Goal: Information Seeking & Learning: Understand process/instructions

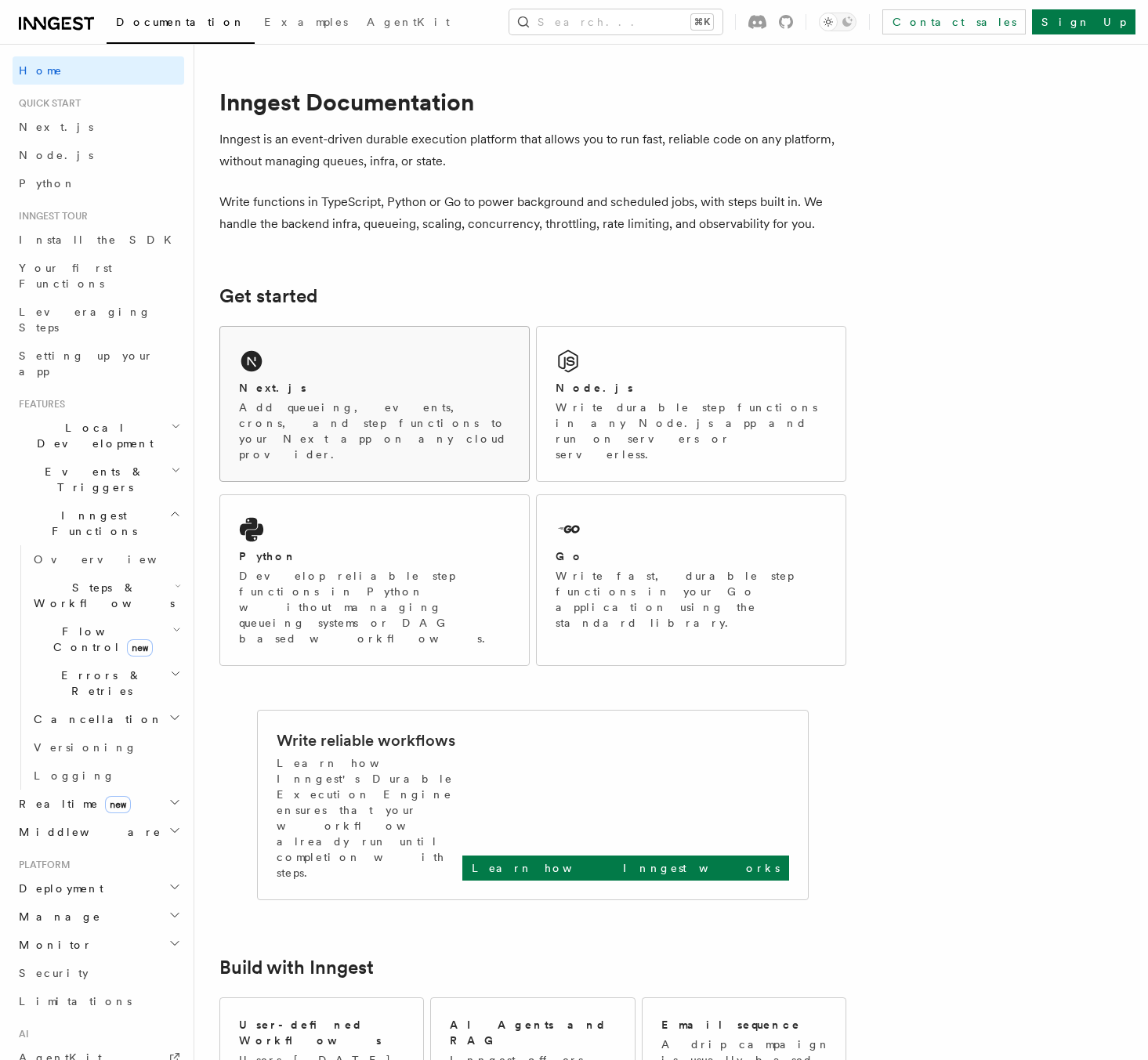
click at [403, 405] on p "Add queueing, events, crons, and step functions to your Next app on any cloud p…" at bounding box center [374, 431] width 271 height 63
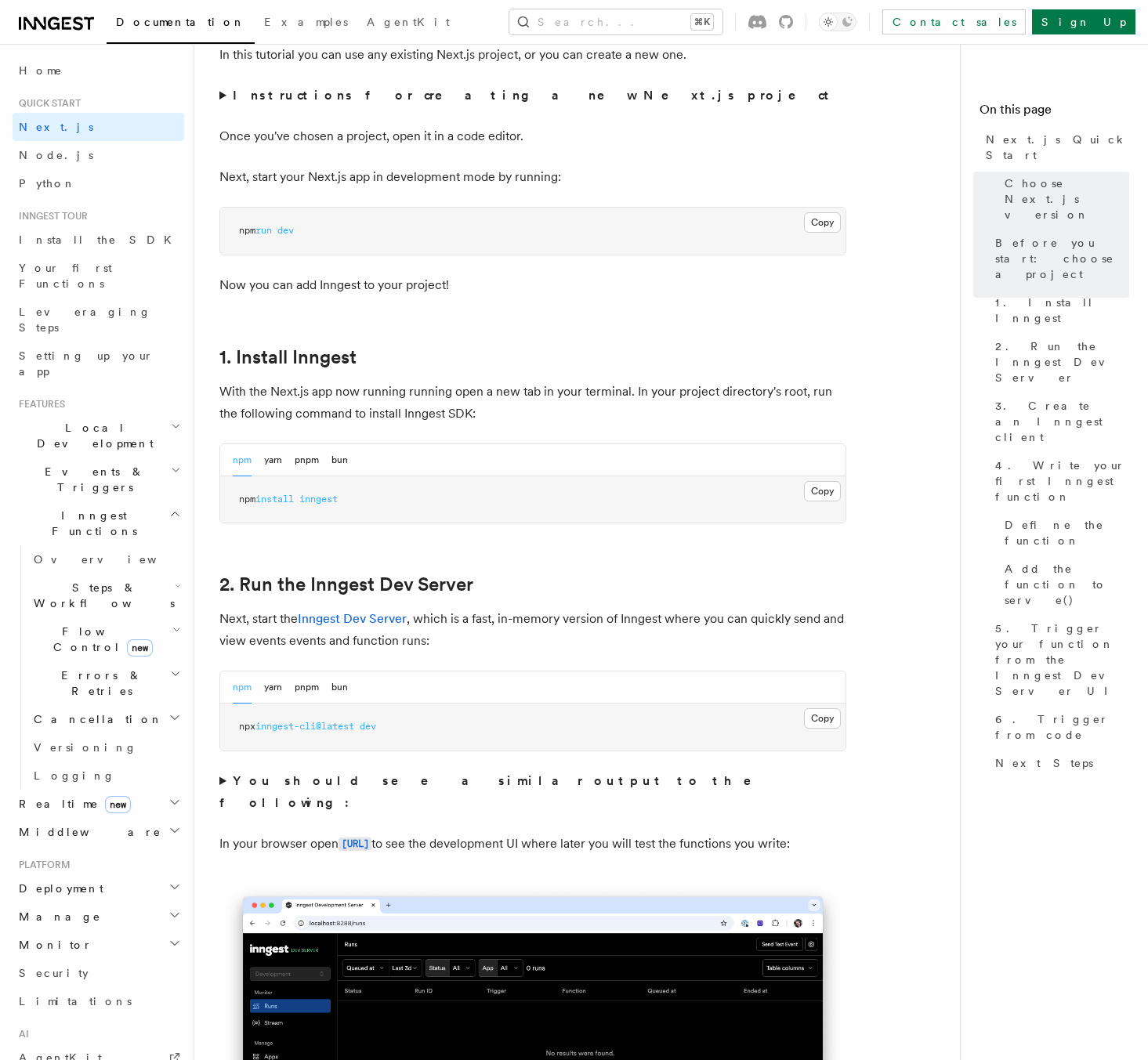
scroll to position [659, 0]
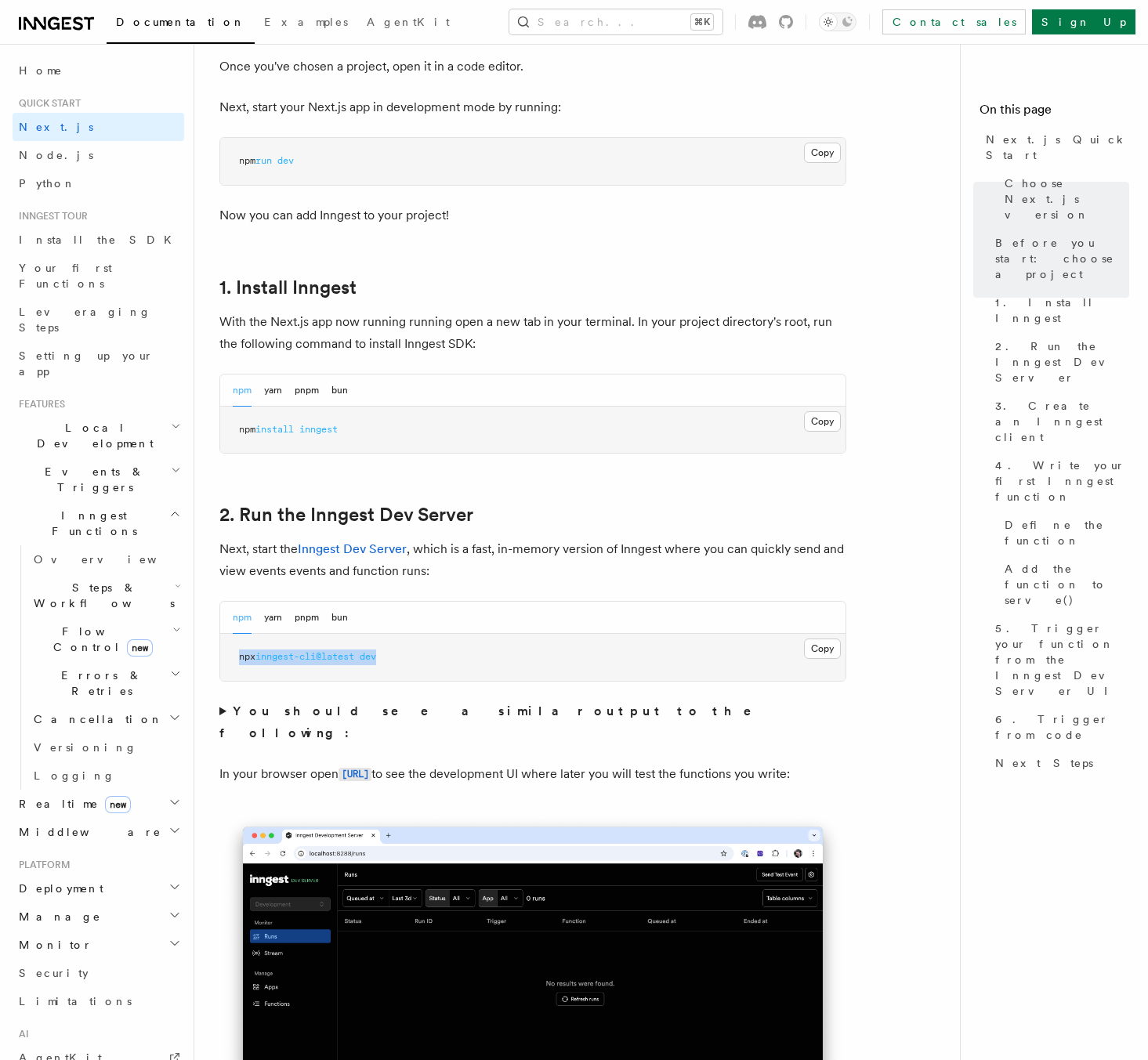
drag, startPoint x: 405, startPoint y: 666, endPoint x: 217, endPoint y: 655, distance: 188.3
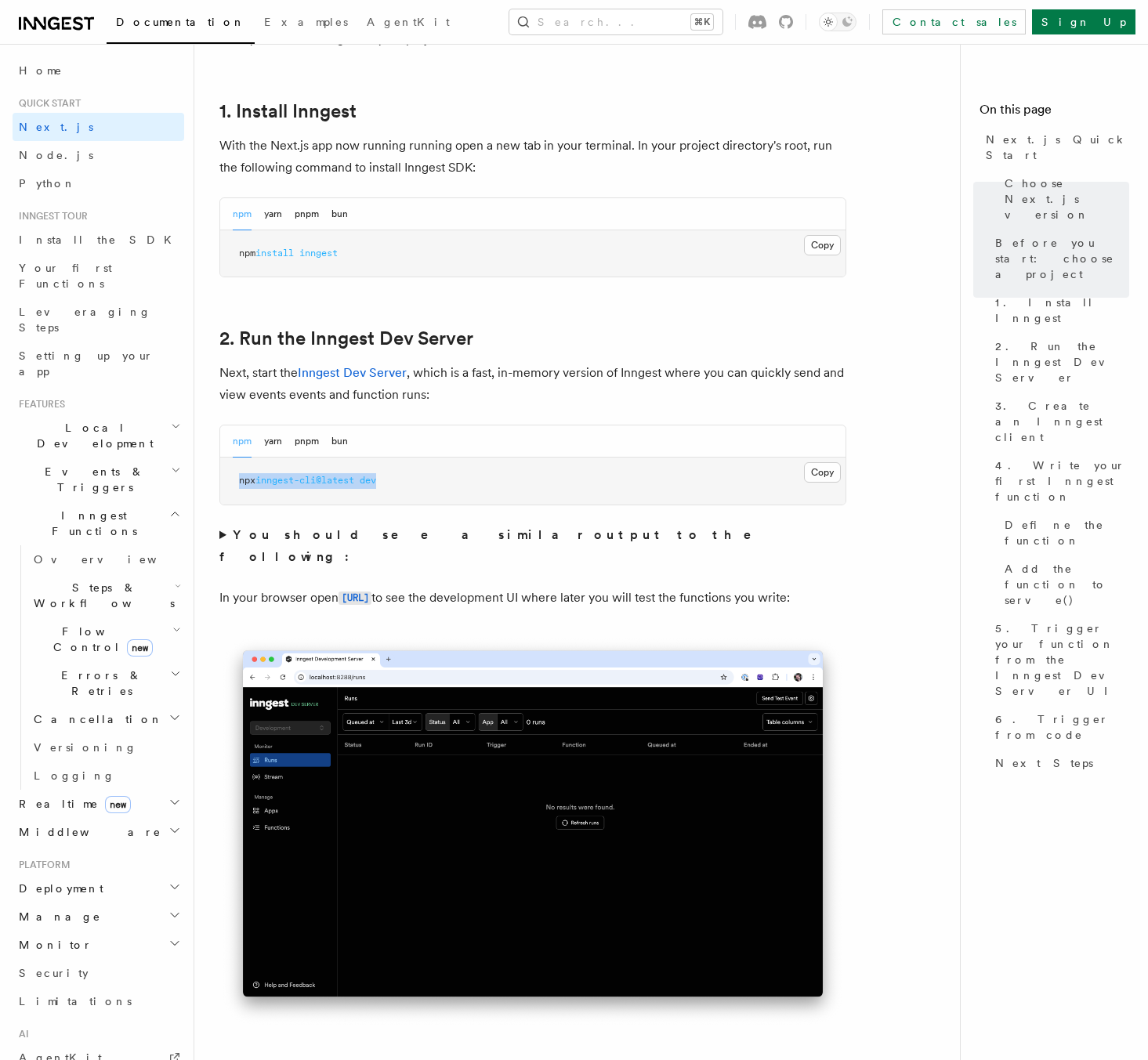
scroll to position [836, 0]
click at [272, 444] on button "yarn" at bounding box center [273, 440] width 18 height 32
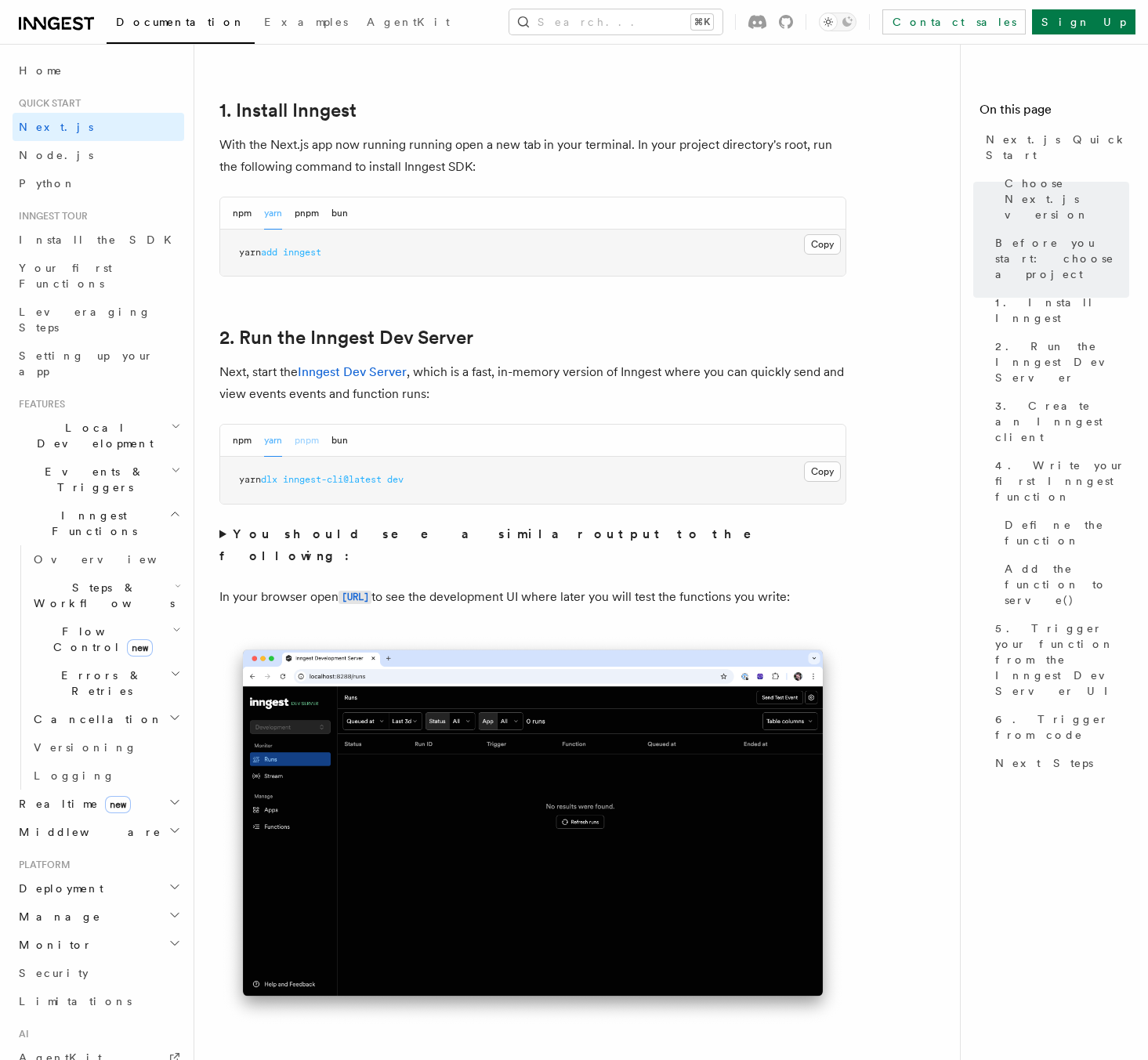
click at [313, 444] on button "pnpm" at bounding box center [306, 440] width 25 height 32
click at [337, 442] on button "bun" at bounding box center [340, 440] width 17 height 32
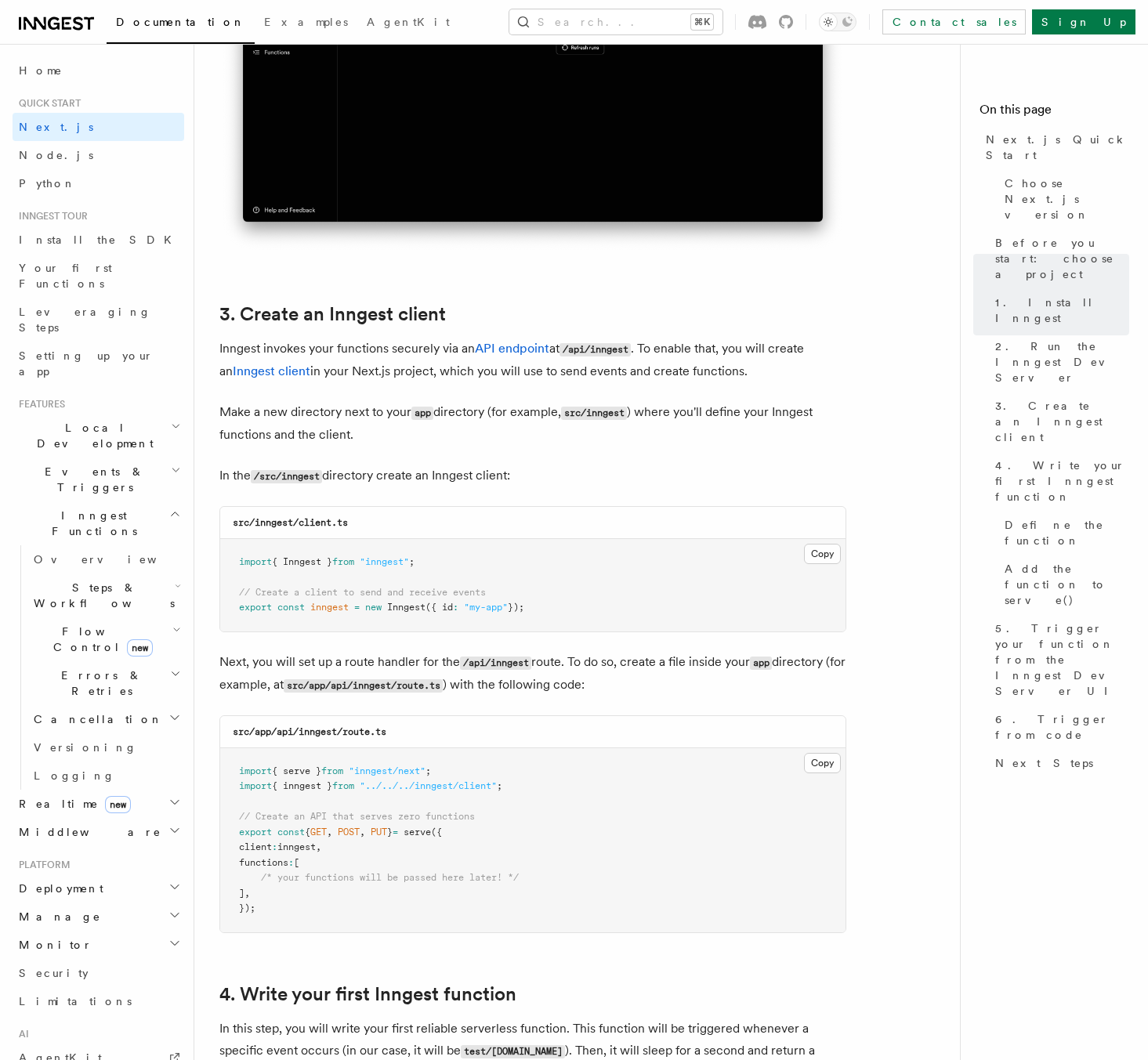
scroll to position [1740, 0]
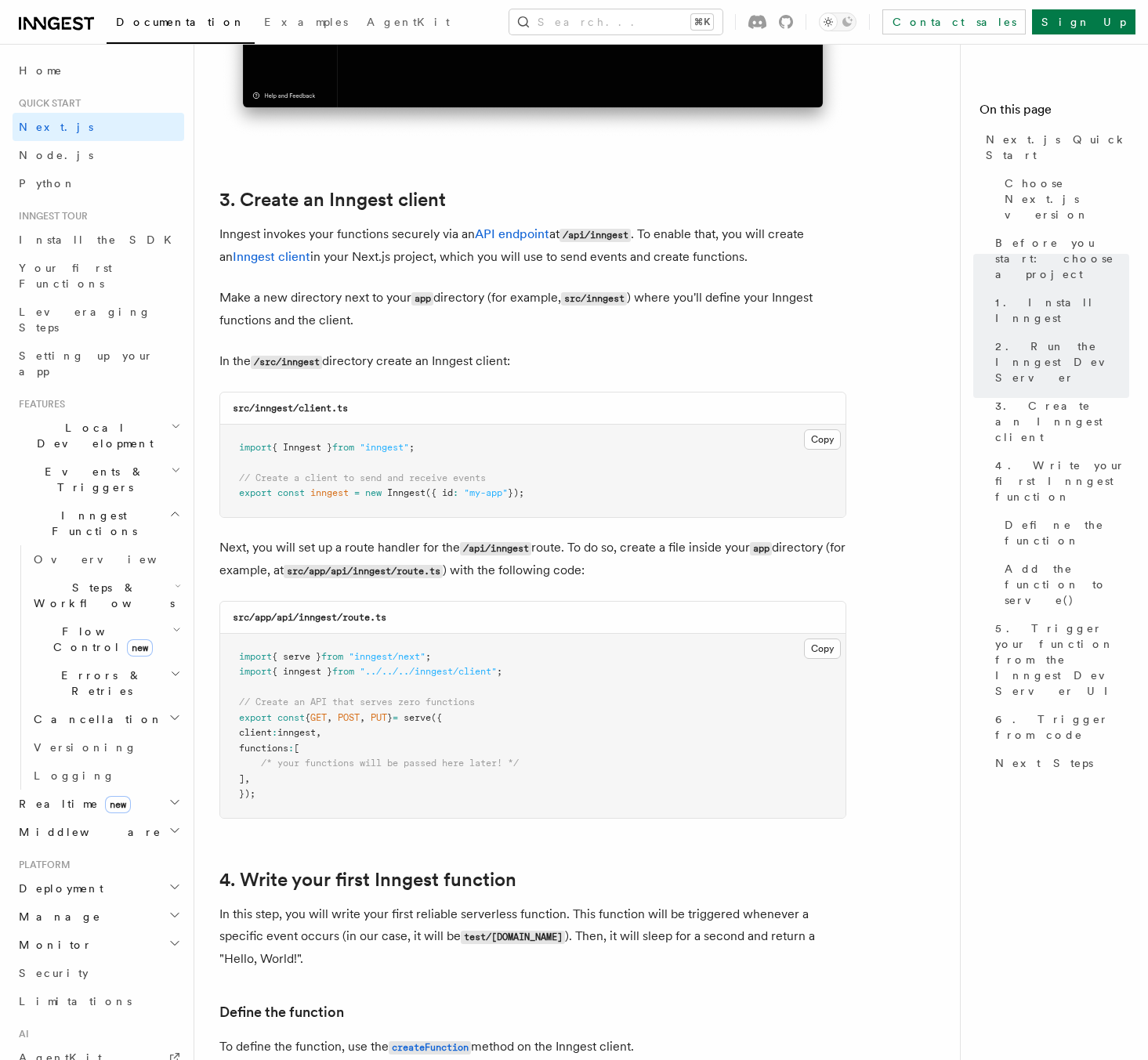
drag, startPoint x: 559, startPoint y: 506, endPoint x: 244, endPoint y: 446, distance: 320.7
click at [244, 446] on pre "import { Inngest } from "inngest" ; // Create a client to send and receive even…" at bounding box center [533, 470] width 625 height 93
click at [582, 682] on pre "import { serve } from "inngest/next" ; import { inngest } from "../../../innges…" at bounding box center [533, 726] width 625 height 184
drag, startPoint x: 340, startPoint y: 721, endPoint x: 327, endPoint y: 721, distance: 13.0
click at [310, 720] on span "export const { GET , POST , PUT } = serve ({" at bounding box center [340, 718] width 203 height 11
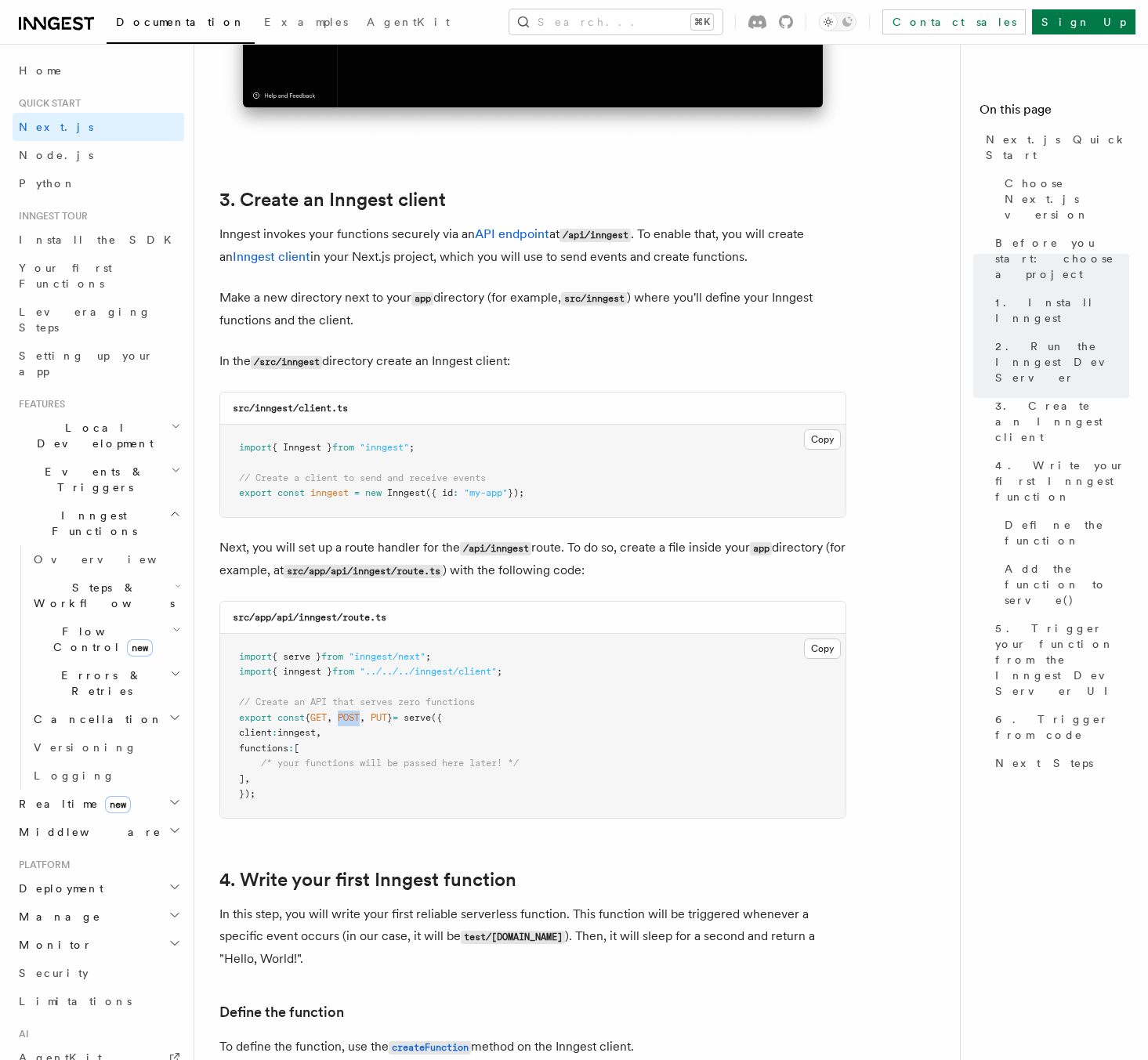
drag, startPoint x: 373, startPoint y: 720, endPoint x: 350, endPoint y: 720, distance: 23.0
click at [350, 720] on span "export const { GET , POST , PUT } = serve ({" at bounding box center [340, 718] width 203 height 11
drag, startPoint x: 401, startPoint y: 720, endPoint x: 376, endPoint y: 721, distance: 25.0
click at [376, 721] on span "export const { GET , POST , PUT } = serve ({" at bounding box center [340, 718] width 203 height 11
click at [410, 747] on pre "import { serve } from "inngest/next" ; import { inngest } from "../../../innges…" at bounding box center [533, 726] width 625 height 184
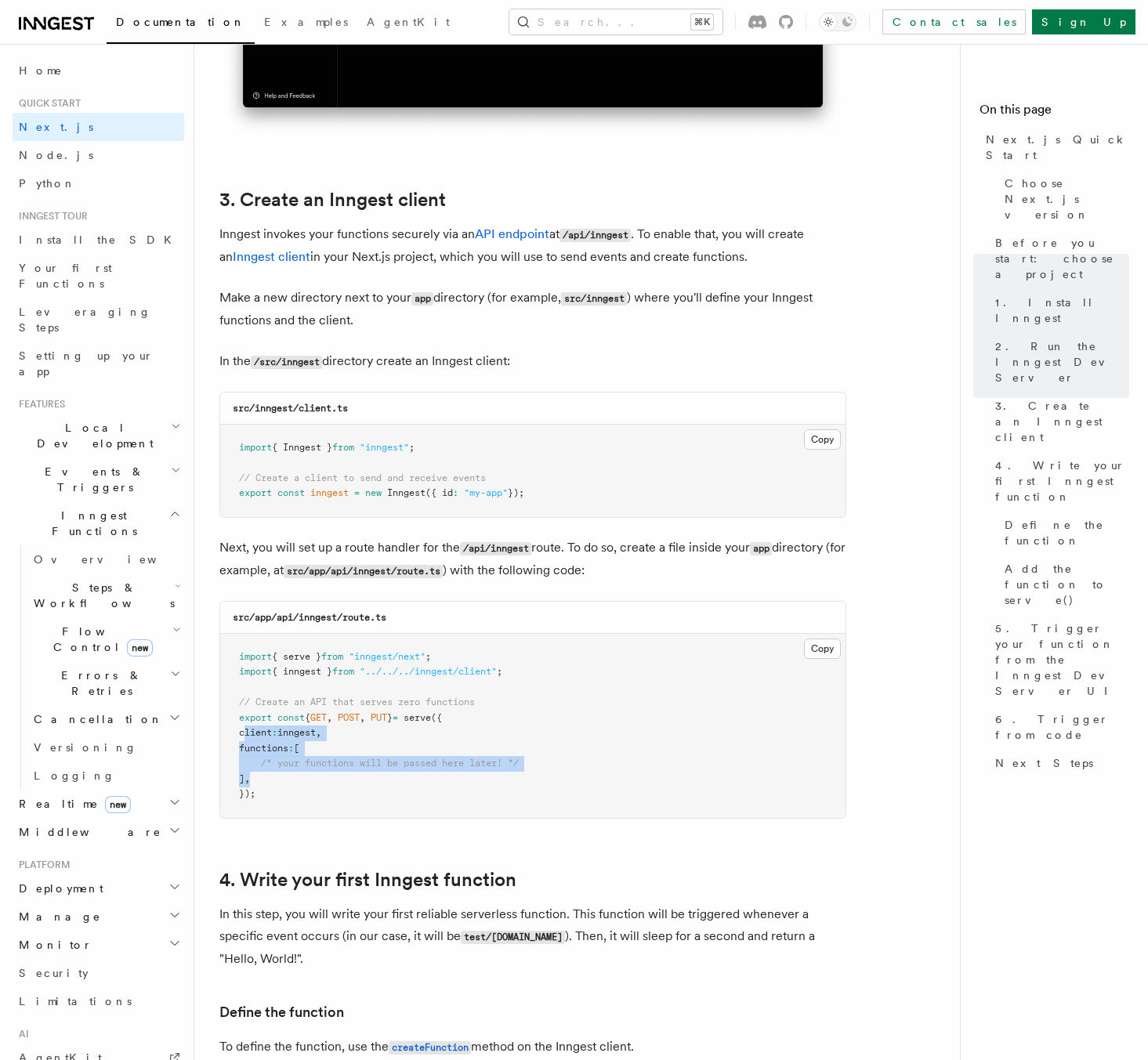
drag, startPoint x: 289, startPoint y: 742, endPoint x: 368, endPoint y: 782, distance: 88.5
click at [368, 782] on pre "import { serve } from "inngest/next" ; import { inngest } from "../../../innges…" at bounding box center [533, 726] width 625 height 184
click at [374, 793] on pre "import { serve } from "inngest/next" ; import { inngest } from "../../../innges…" at bounding box center [533, 726] width 625 height 184
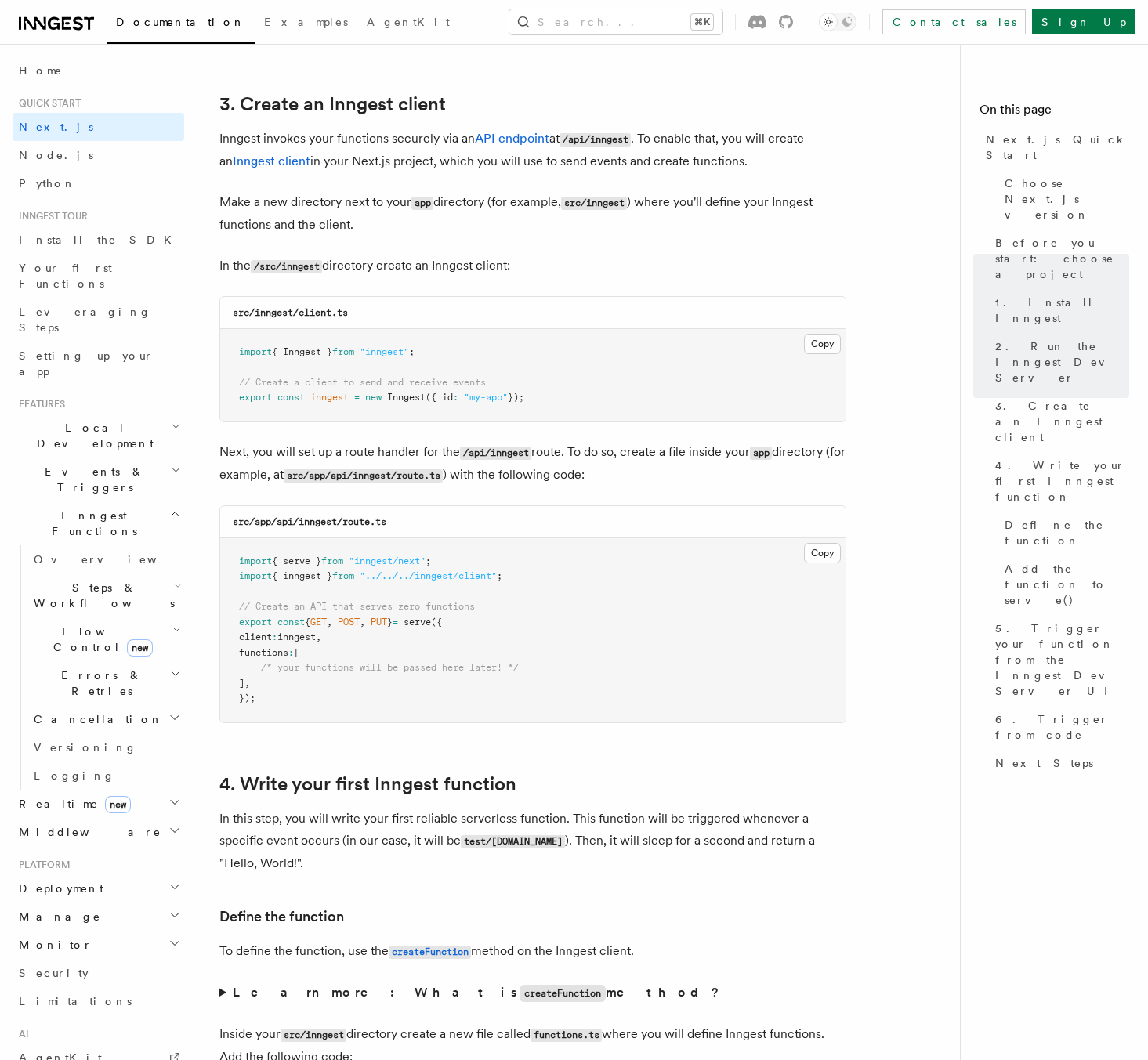
scroll to position [1823, 0]
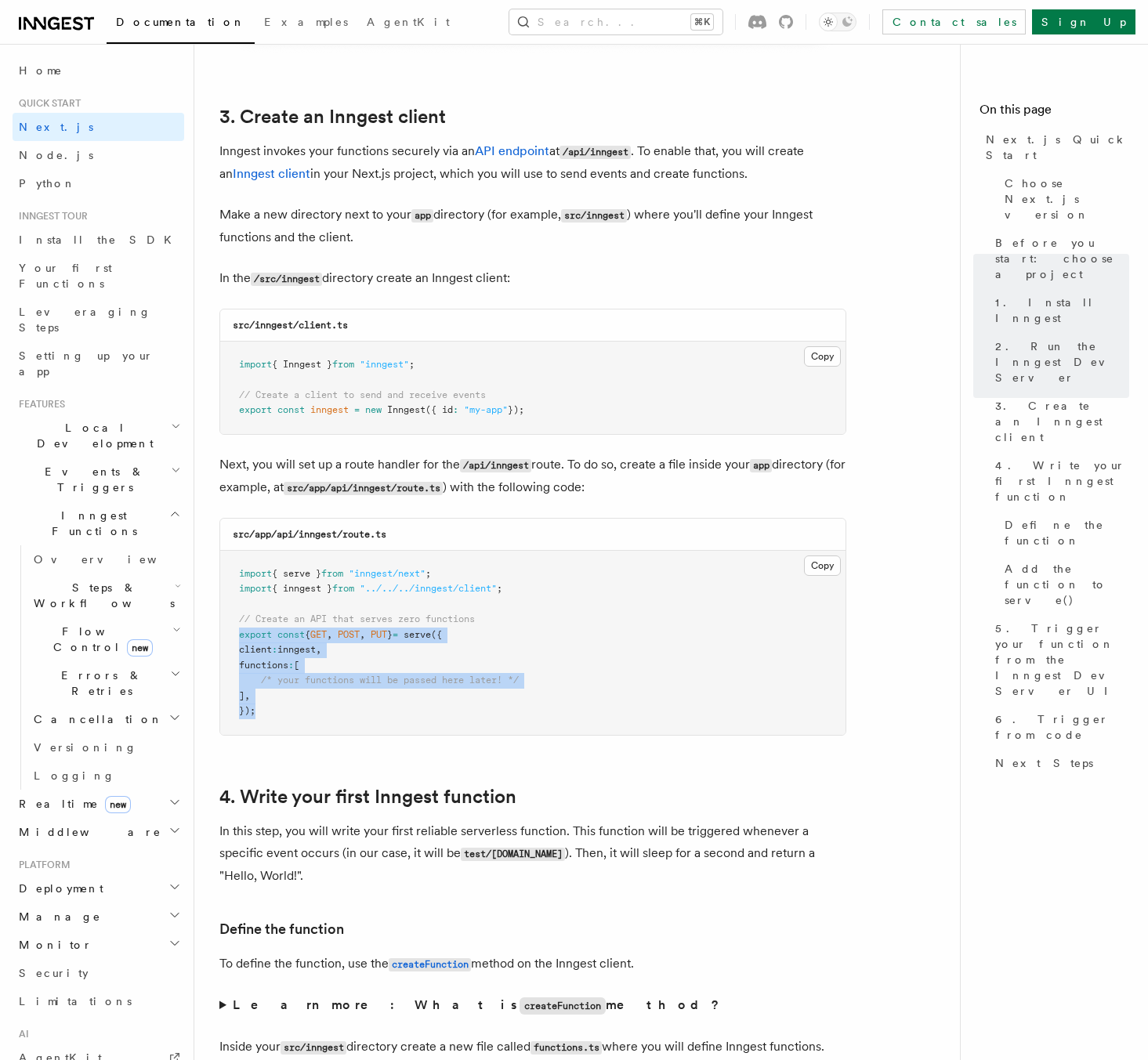
drag, startPoint x: 277, startPoint y: 717, endPoint x: 201, endPoint y: 631, distance: 114.8
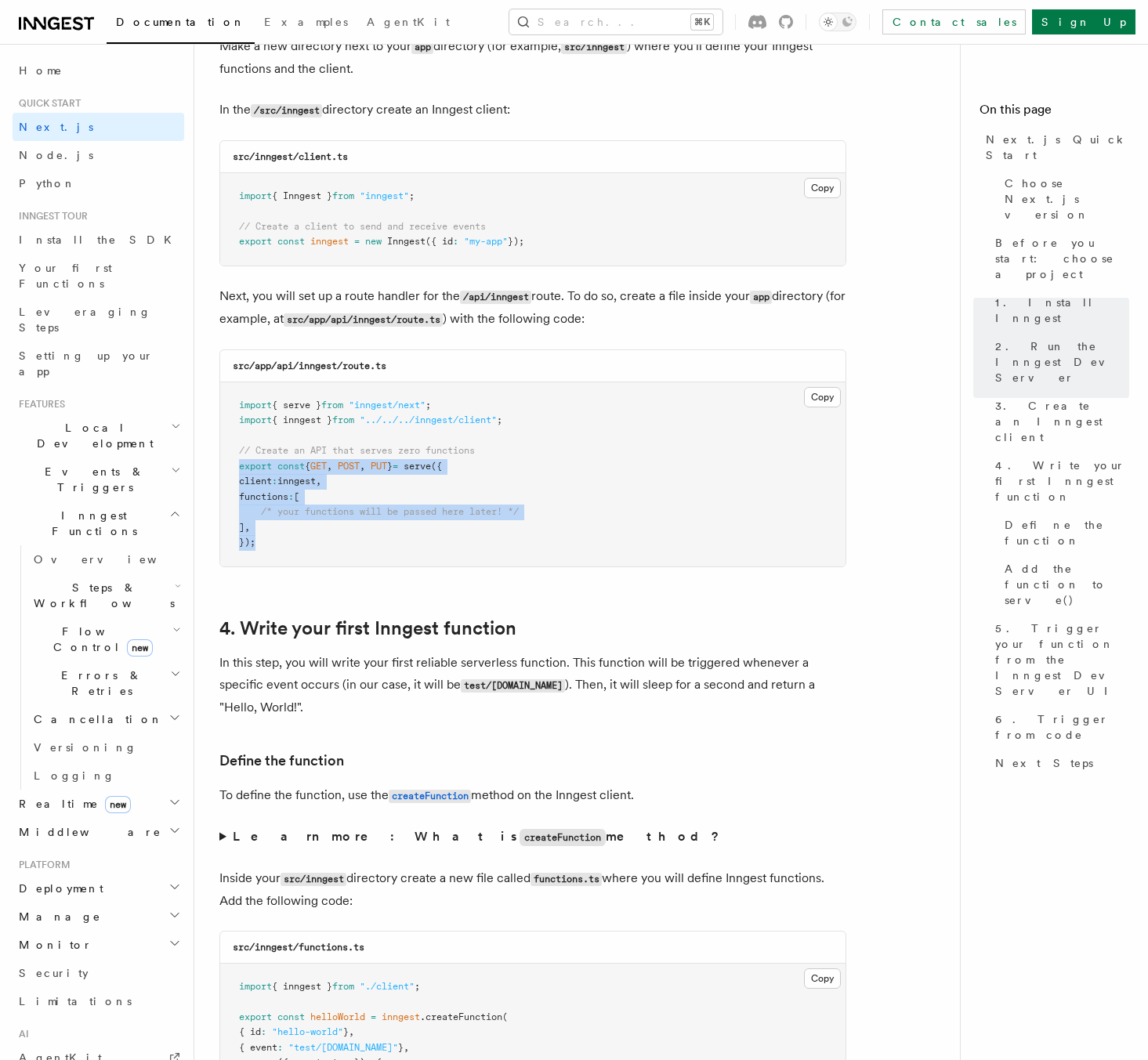
scroll to position [2013, 0]
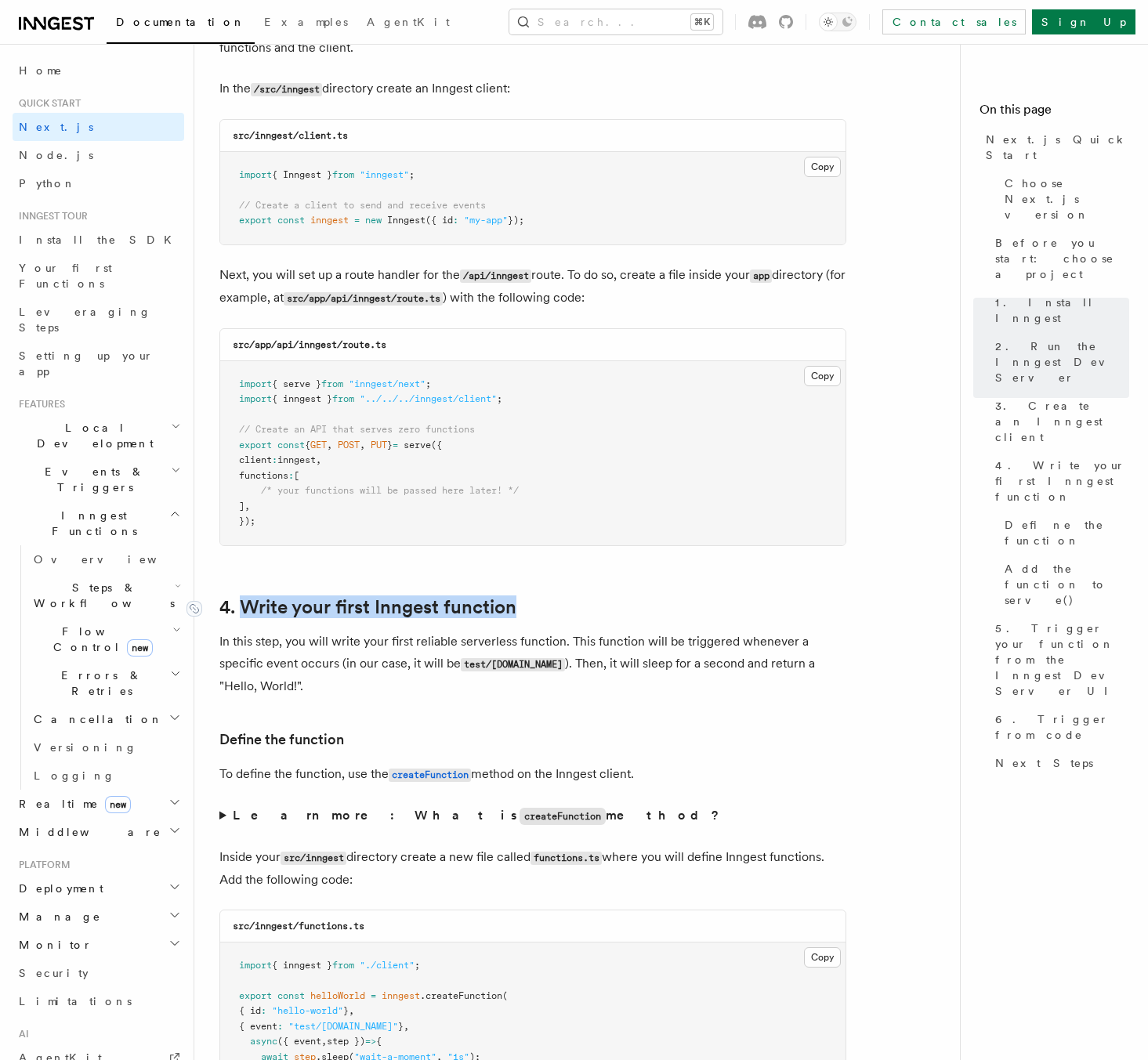
drag, startPoint x: 536, startPoint y: 606, endPoint x: 246, endPoint y: 602, distance: 290.0
click at [246, 602] on h2 "4. Write your first Inngest function" at bounding box center [533, 608] width 627 height 22
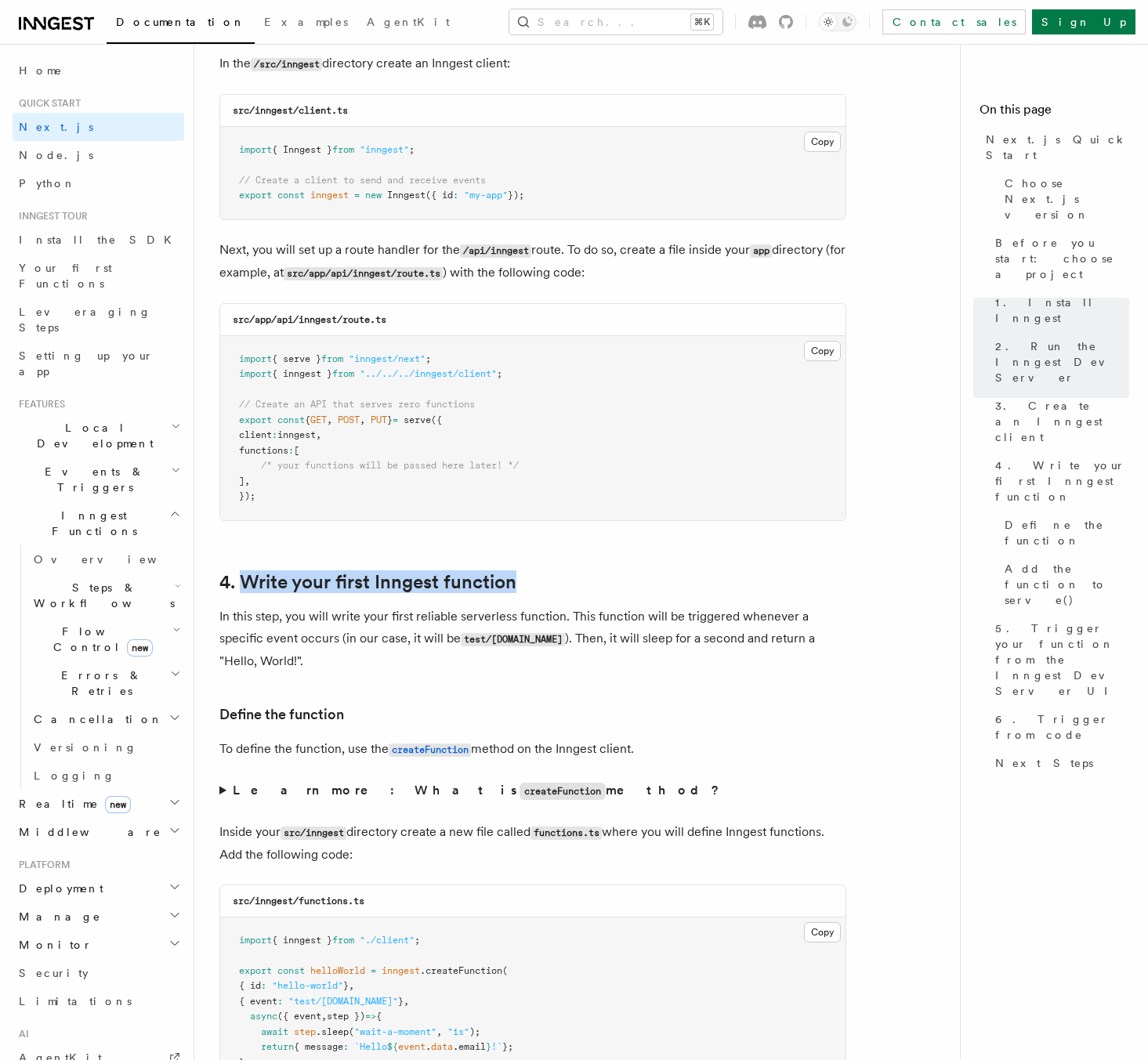
scroll to position [2122, 0]
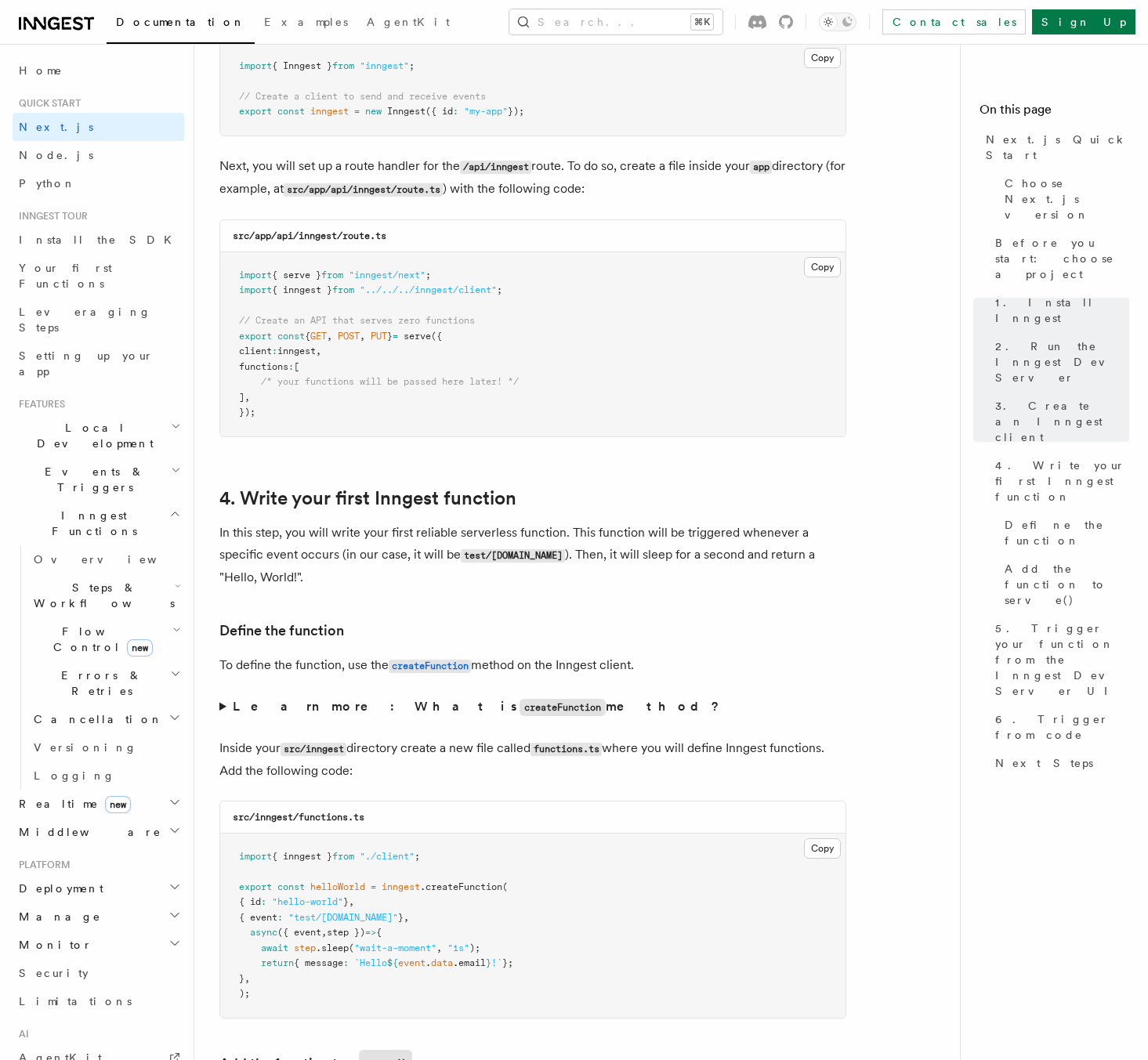
click at [367, 359] on pre "import { serve } from "inngest/next" ; import { inngest } from "../../../innges…" at bounding box center [533, 344] width 625 height 184
drag, startPoint x: 329, startPoint y: 386, endPoint x: 529, endPoint y: 382, distance: 200.0
click at [529, 382] on pre "import { serve } from "inngest/next" ; import { inngest } from "../../../innges…" at bounding box center [533, 344] width 625 height 184
click at [558, 403] on pre "import { serve } from "inngest/next" ; import { inngest } from "../../../innges…" at bounding box center [533, 344] width 625 height 184
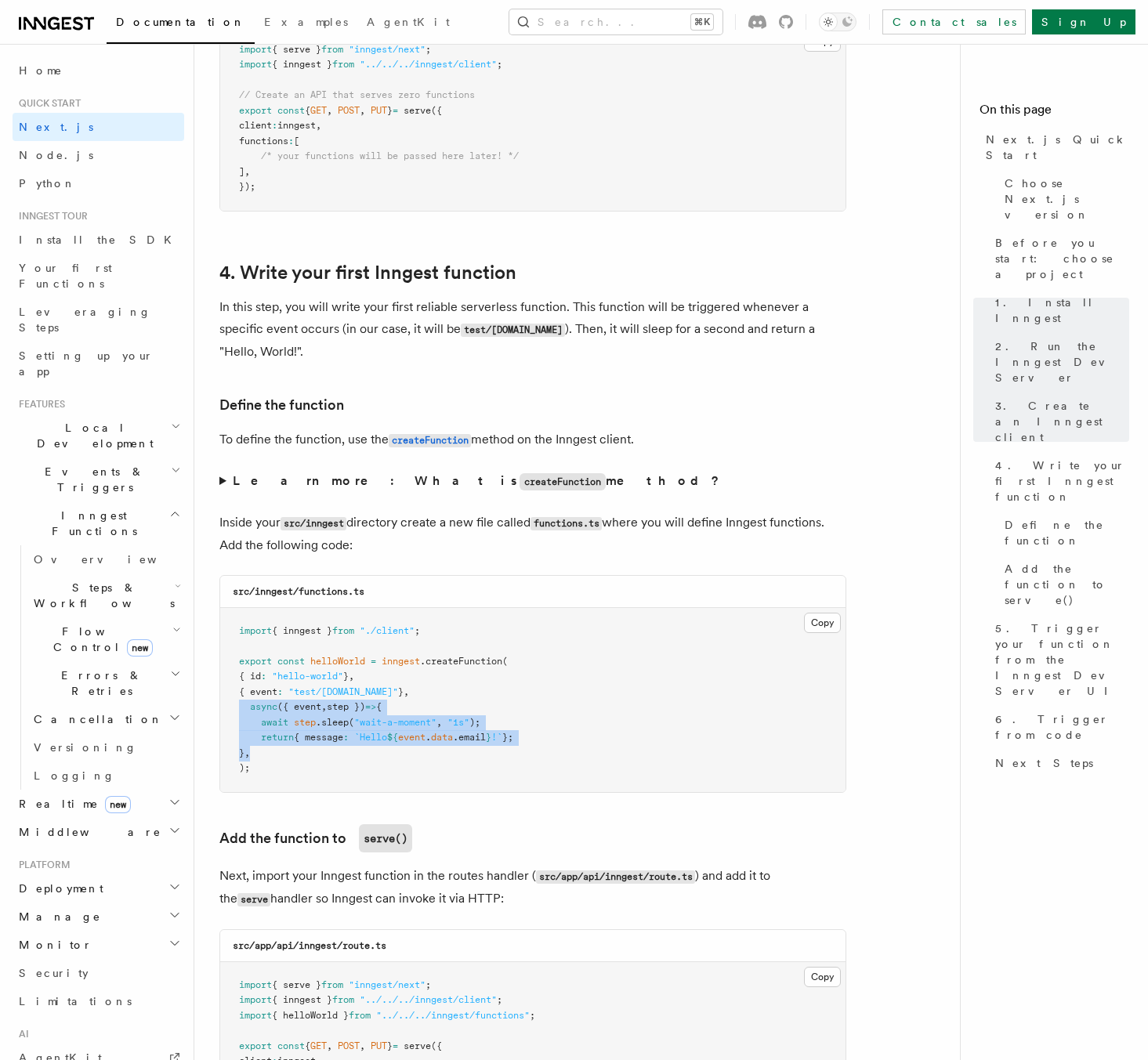
drag, startPoint x: 243, startPoint y: 713, endPoint x: 378, endPoint y: 758, distance: 142.3
click at [378, 758] on pre "import { inngest } from "./client" ; export const helloWorld = inngest .createF…" at bounding box center [533, 700] width 625 height 184
click at [408, 771] on pre "import { inngest } from "./client" ; export const helloWorld = inngest .createF…" at bounding box center [533, 700] width 625 height 184
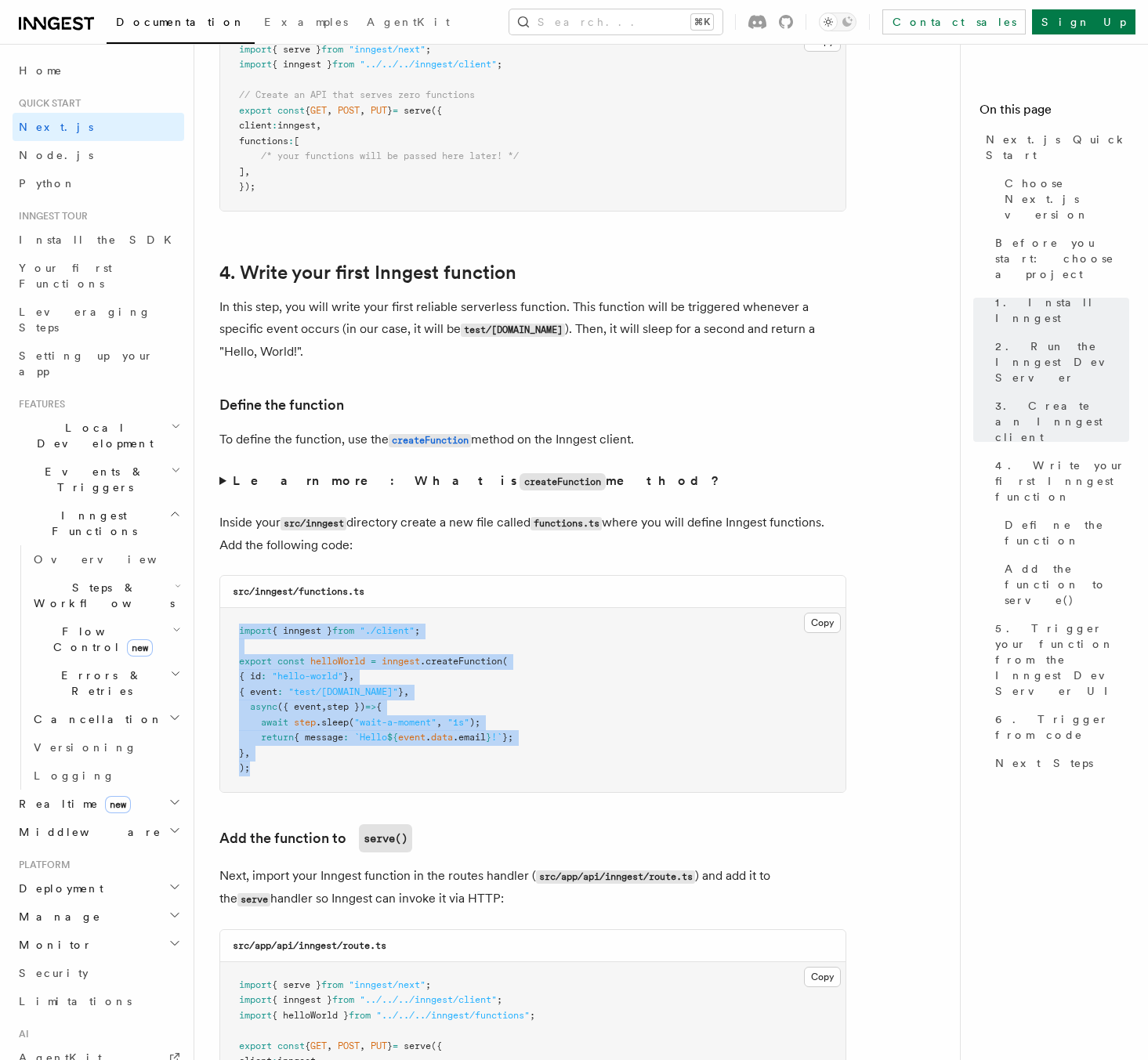
drag, startPoint x: 245, startPoint y: 774, endPoint x: 221, endPoint y: 635, distance: 141.1
click at [221, 635] on pre "import { inngest } from "./client" ; export const helloWorld = inngest .createF…" at bounding box center [533, 700] width 625 height 184
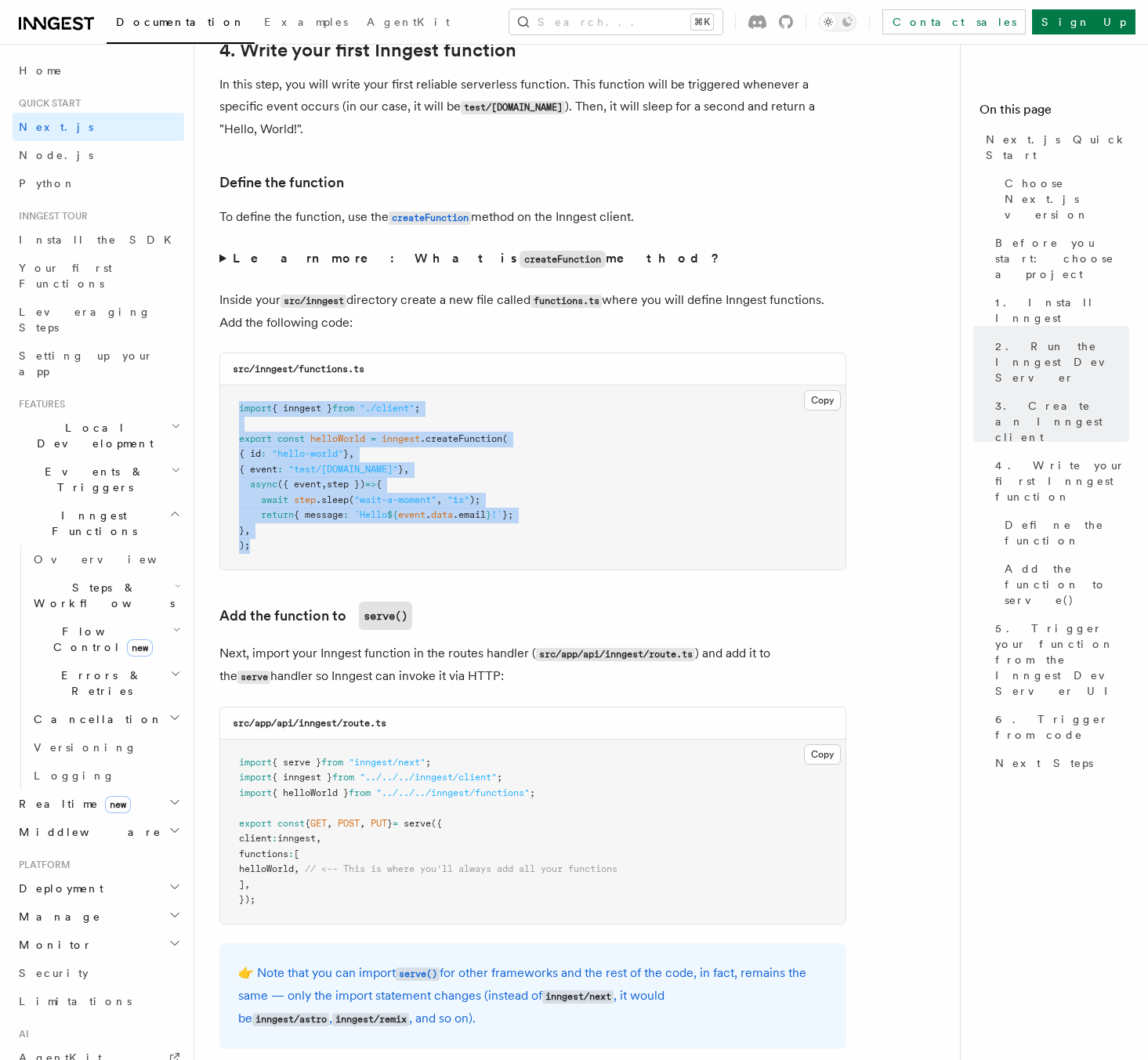
click at [617, 551] on pre "import { inngest } from "./client" ; export const helloWorld = inngest .createF…" at bounding box center [533, 478] width 625 height 184
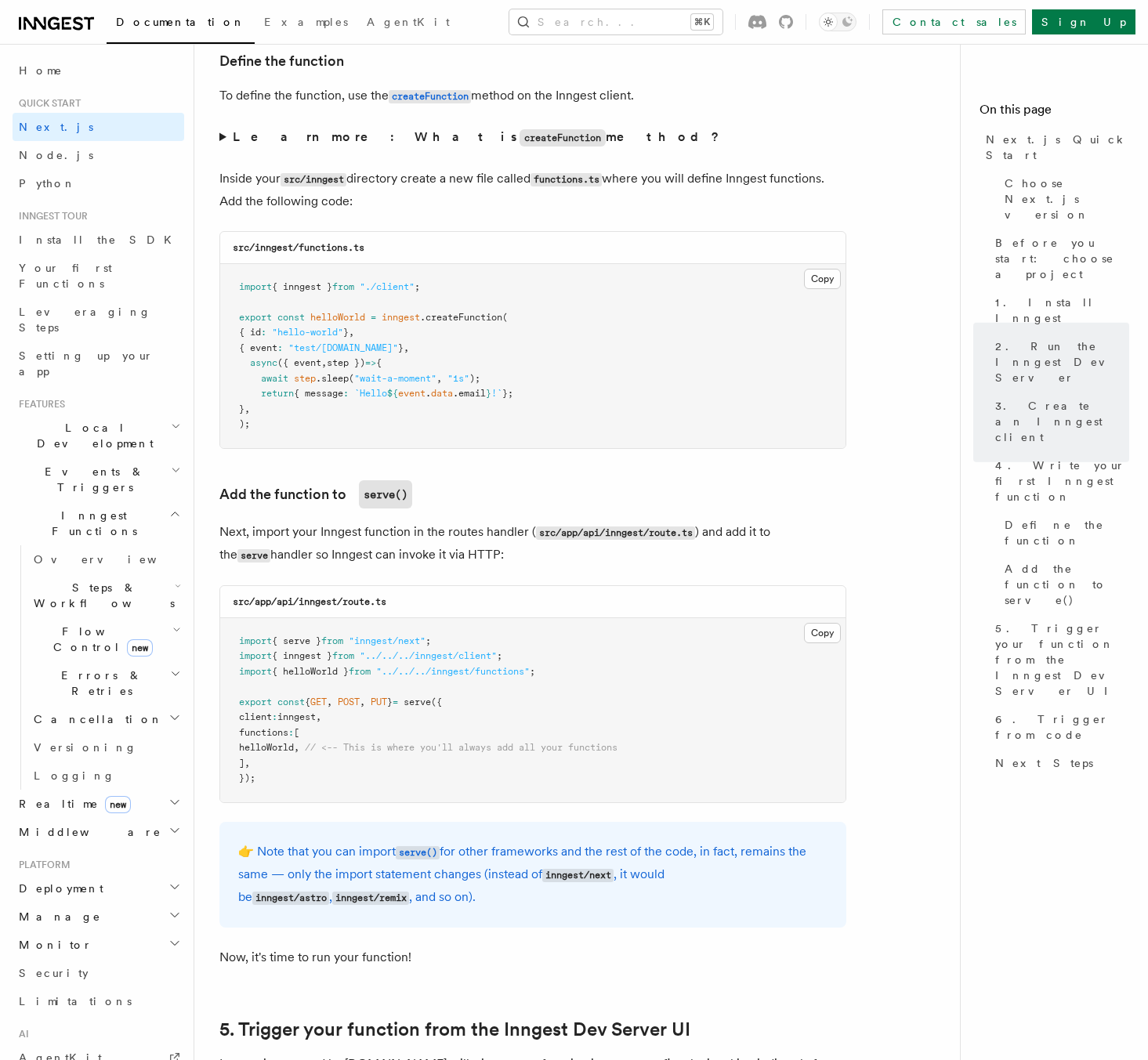
scroll to position [2833, 0]
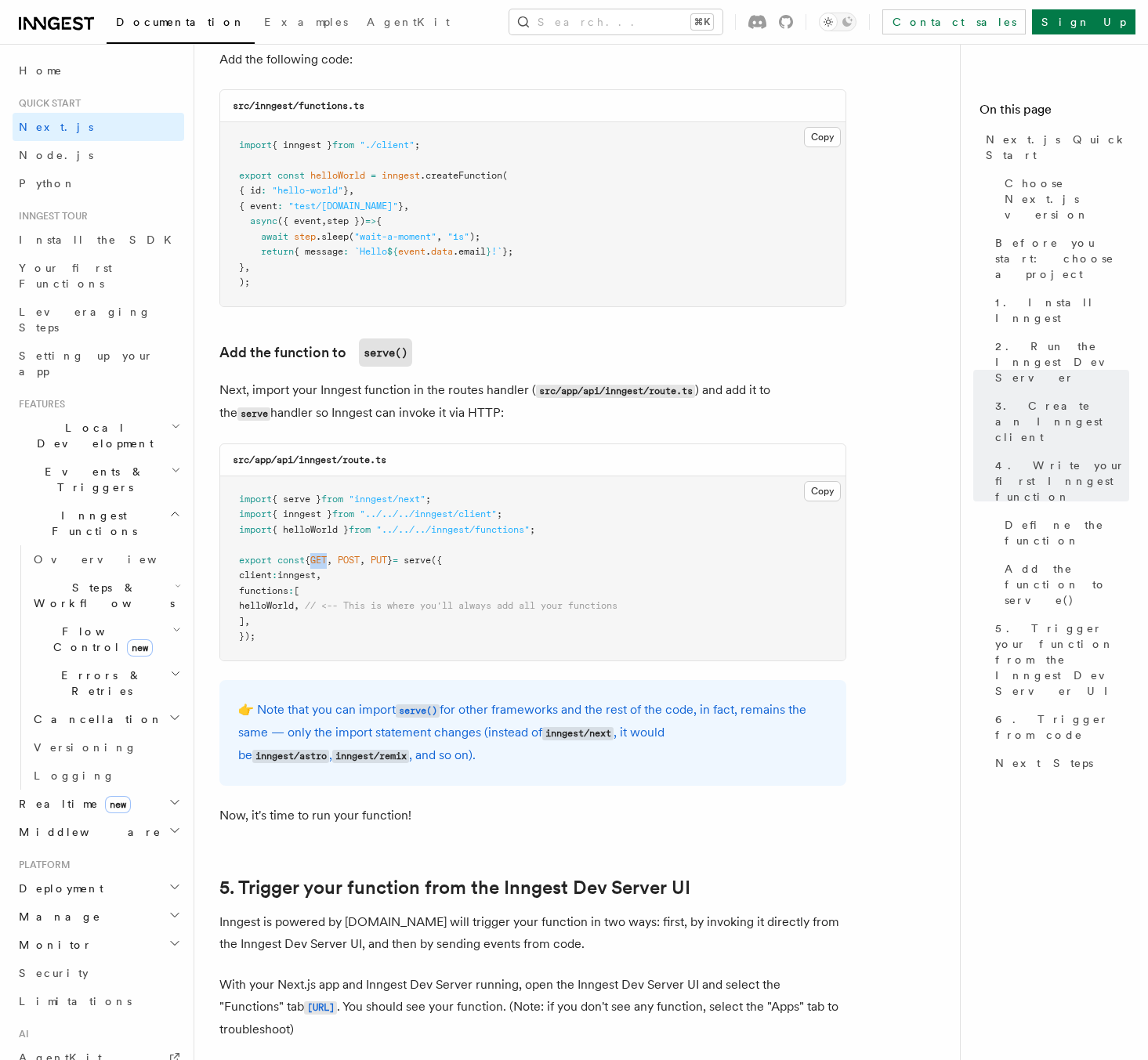
drag, startPoint x: 343, startPoint y: 565, endPoint x: 323, endPoint y: 563, distance: 20.1
click at [323, 563] on span "export const { GET , POST , PUT } = serve ({" at bounding box center [340, 560] width 203 height 11
drag, startPoint x: 373, startPoint y: 565, endPoint x: 340, endPoint y: 565, distance: 33.0
click at [335, 566] on span "export const { GET , POST , PUT } = serve ({" at bounding box center [340, 560] width 203 height 11
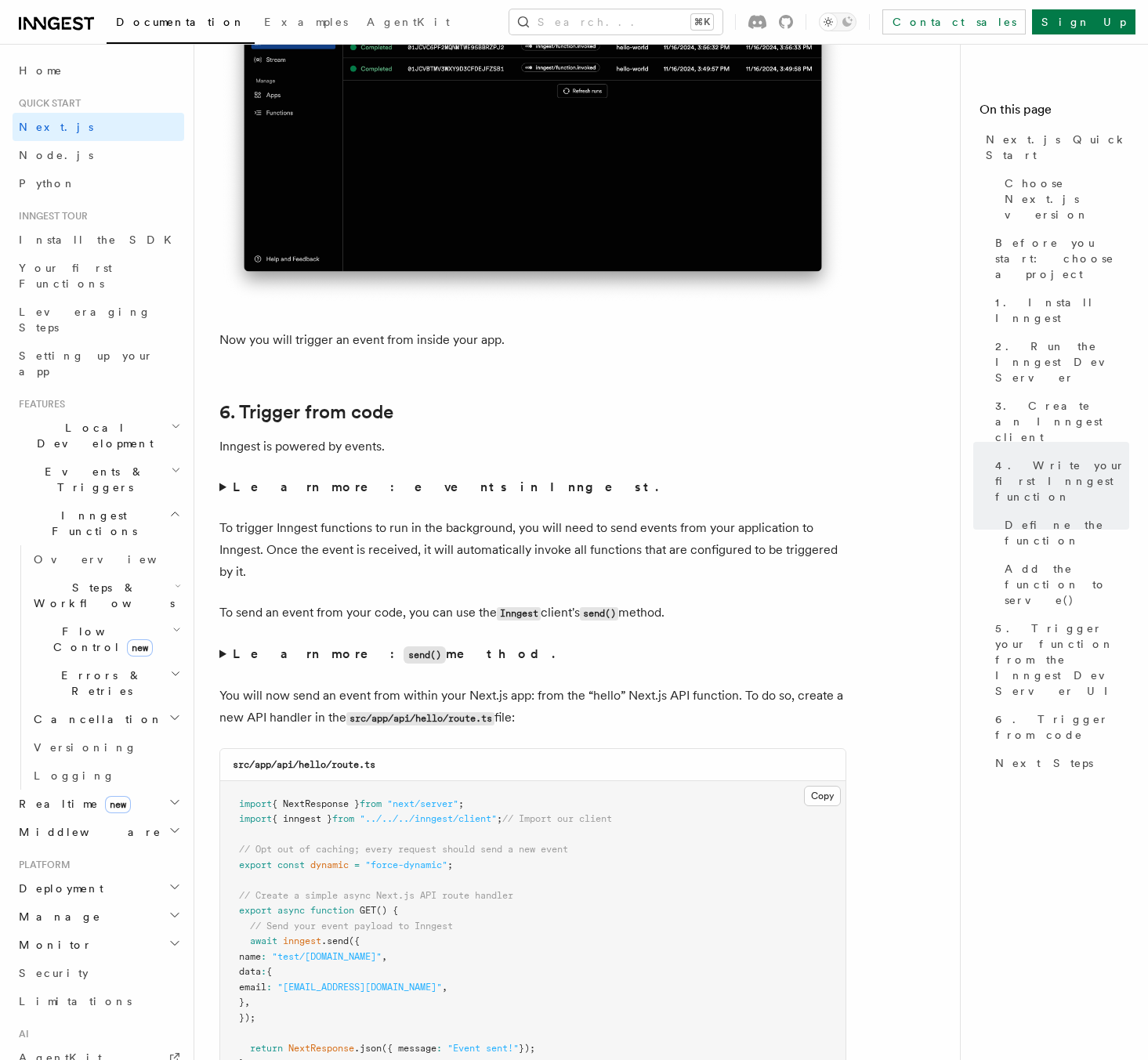
scroll to position [7624, 0]
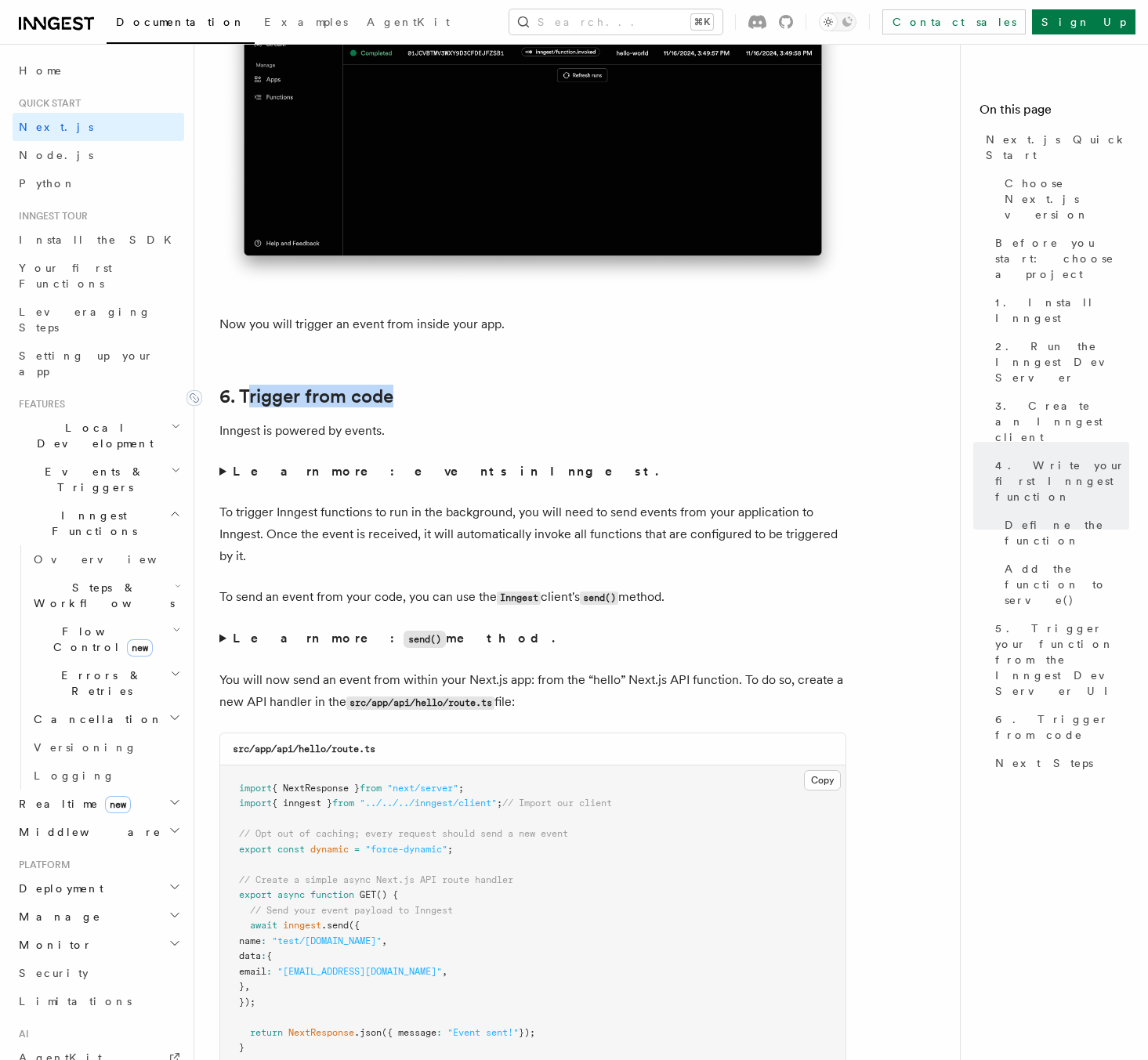
drag, startPoint x: 410, startPoint y: 411, endPoint x: 248, endPoint y: 403, distance: 162.2
click at [248, 403] on h2 "6. Trigger from code" at bounding box center [533, 397] width 627 height 22
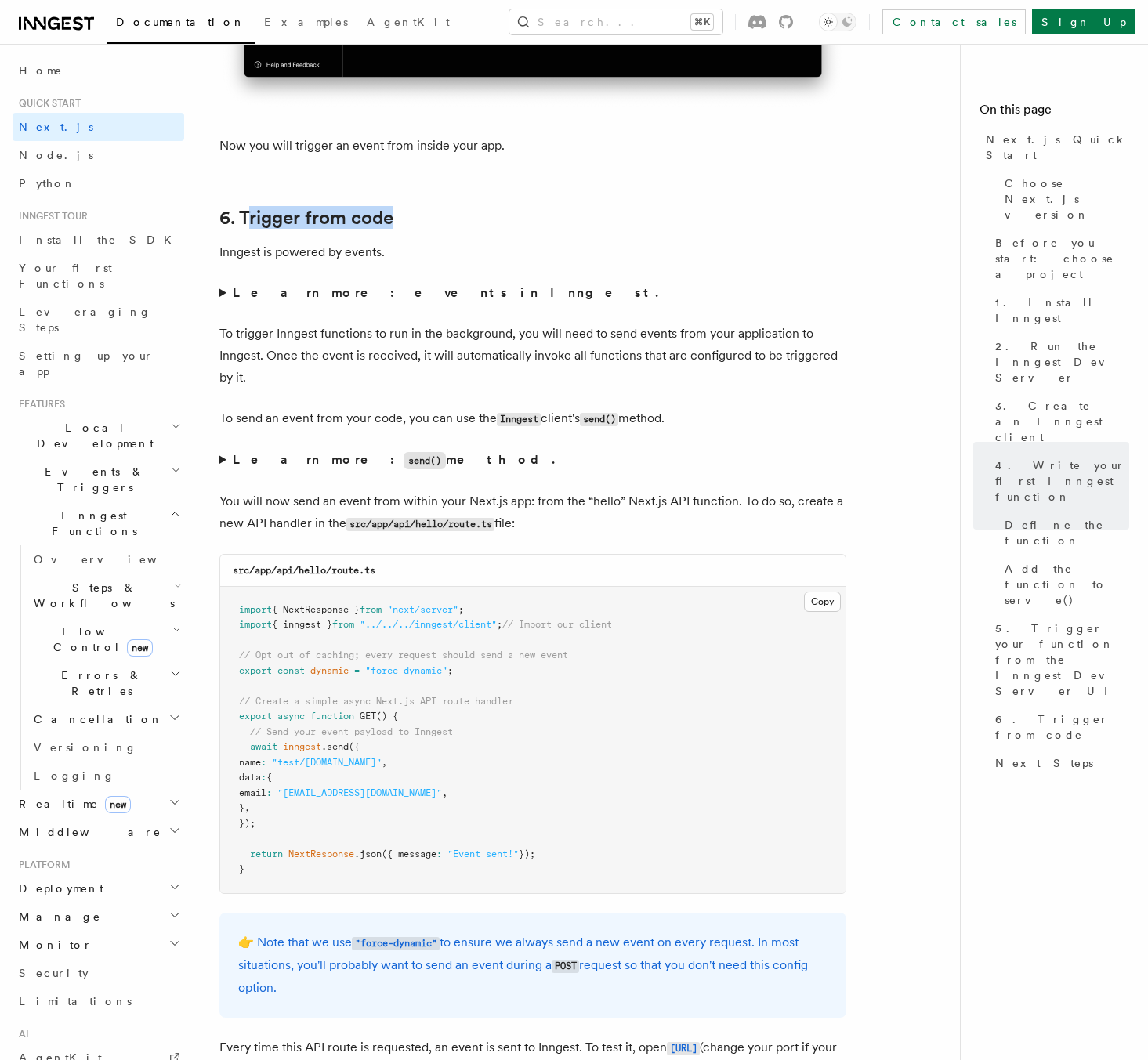
scroll to position [7833, 0]
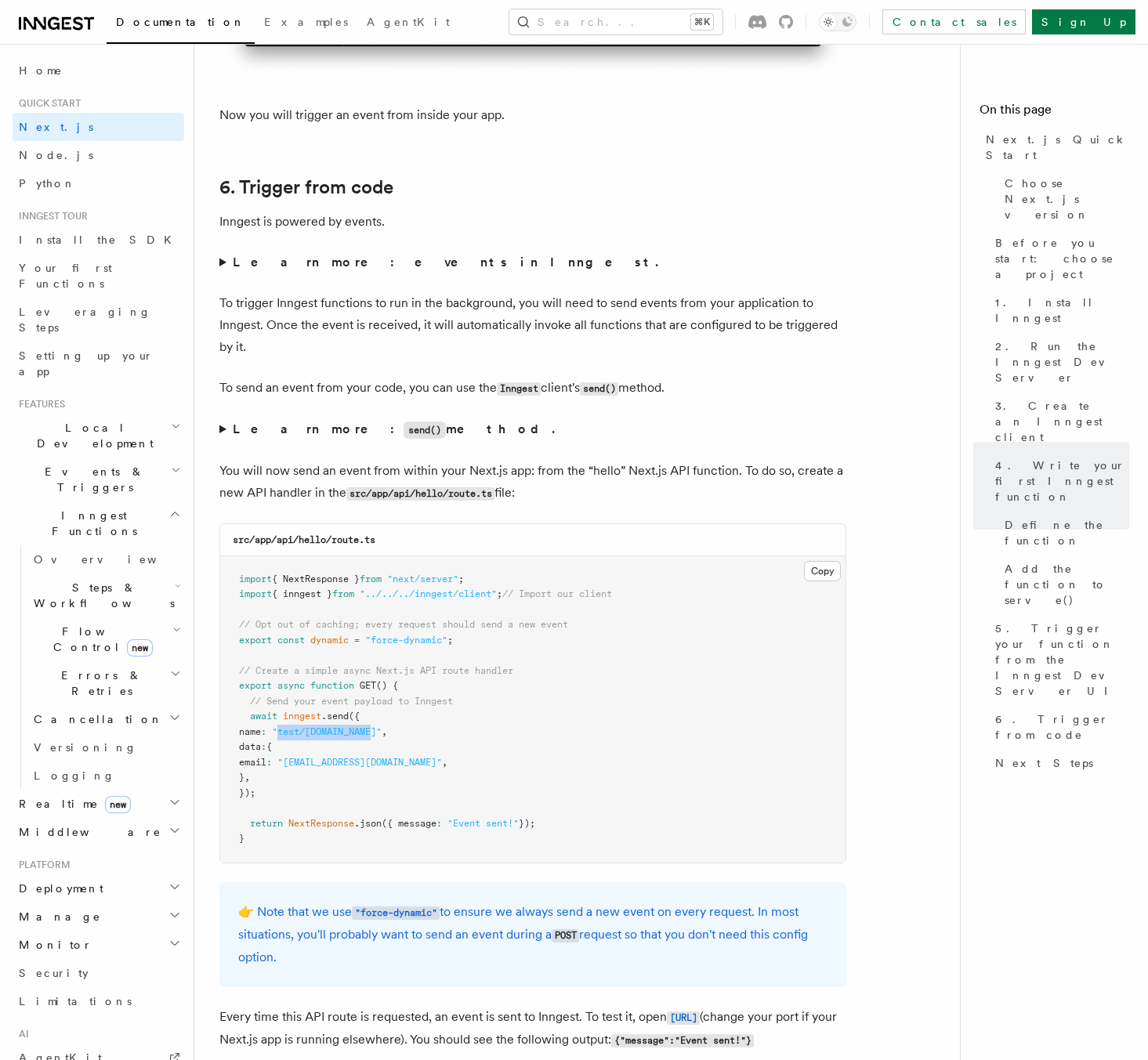
drag, startPoint x: 395, startPoint y: 741, endPoint x: 303, endPoint y: 740, distance: 92.0
click at [303, 737] on span ""test/[DOMAIN_NAME]"" at bounding box center [327, 732] width 109 height 11
click at [399, 762] on pre "import { NextResponse } from "next/server" ; import { inngest } from "../../../…" at bounding box center [533, 709] width 625 height 306
drag, startPoint x: 317, startPoint y: 770, endPoint x: 430, endPoint y: 766, distance: 113.1
click at [430, 766] on span ""[EMAIL_ADDRESS][DOMAIN_NAME]"" at bounding box center [359, 762] width 164 height 11
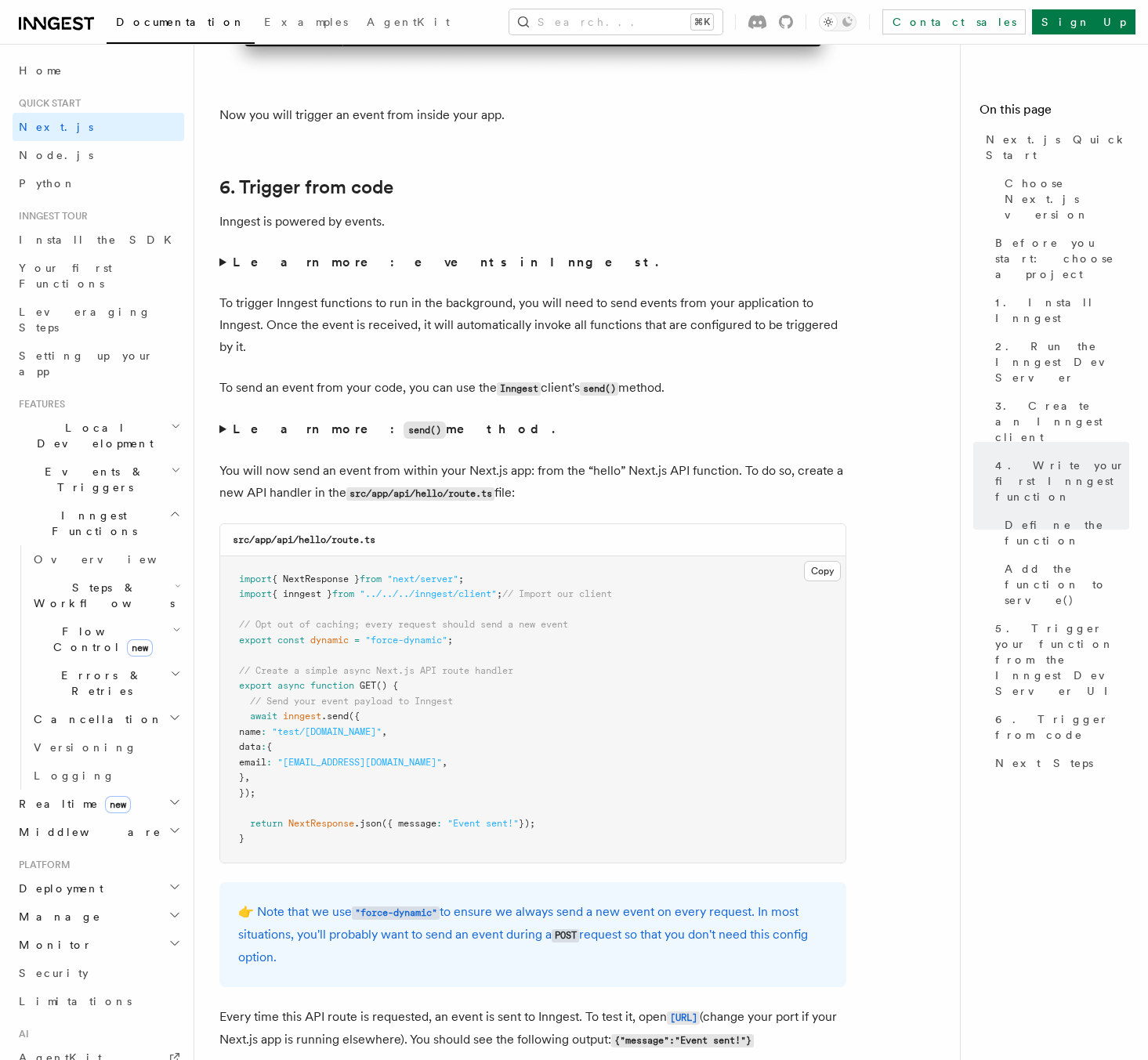
click at [442, 778] on pre "import { NextResponse } from "next/server" ; import { inngest } from "../../../…" at bounding box center [533, 709] width 625 height 306
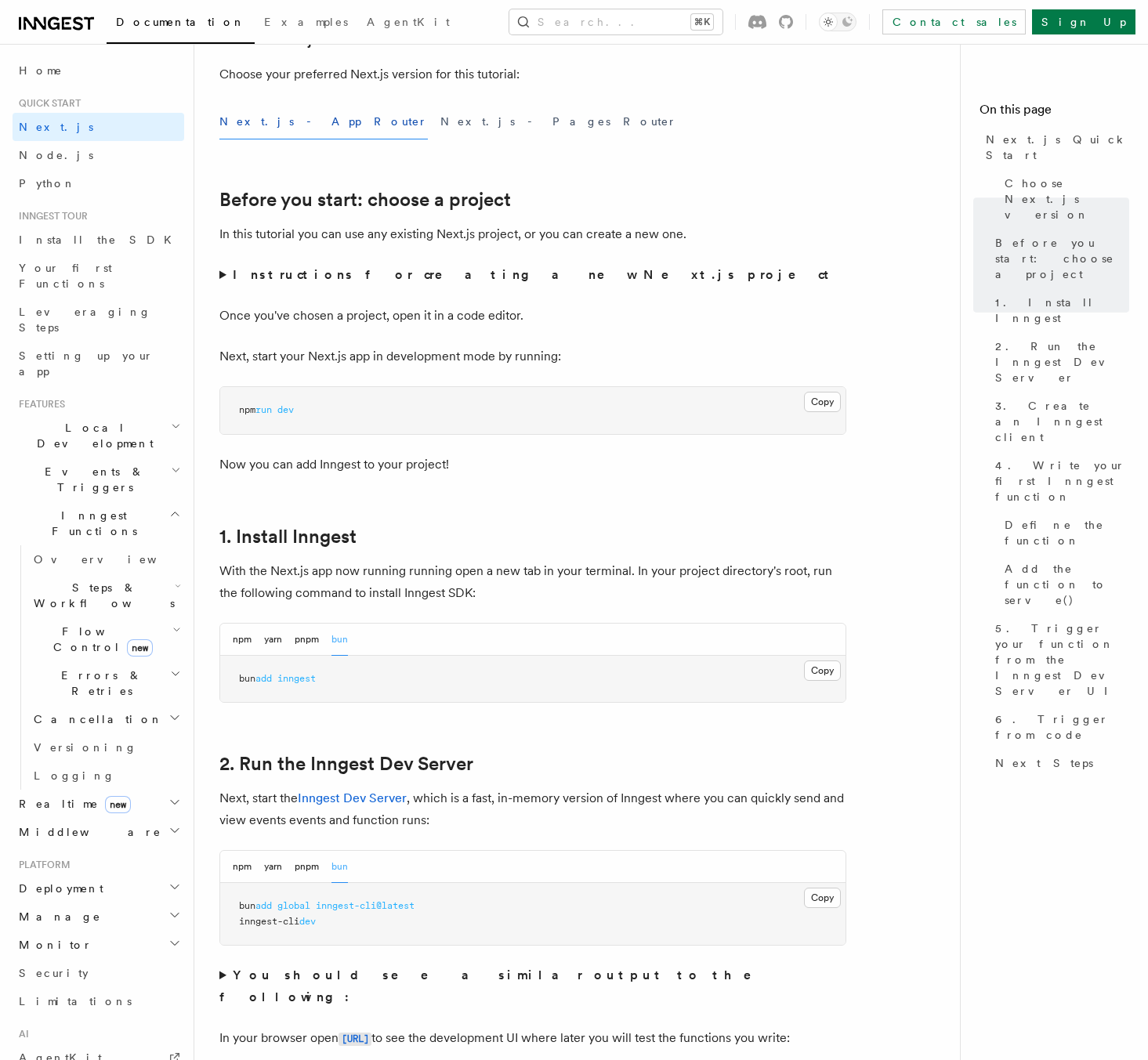
scroll to position [0, 0]
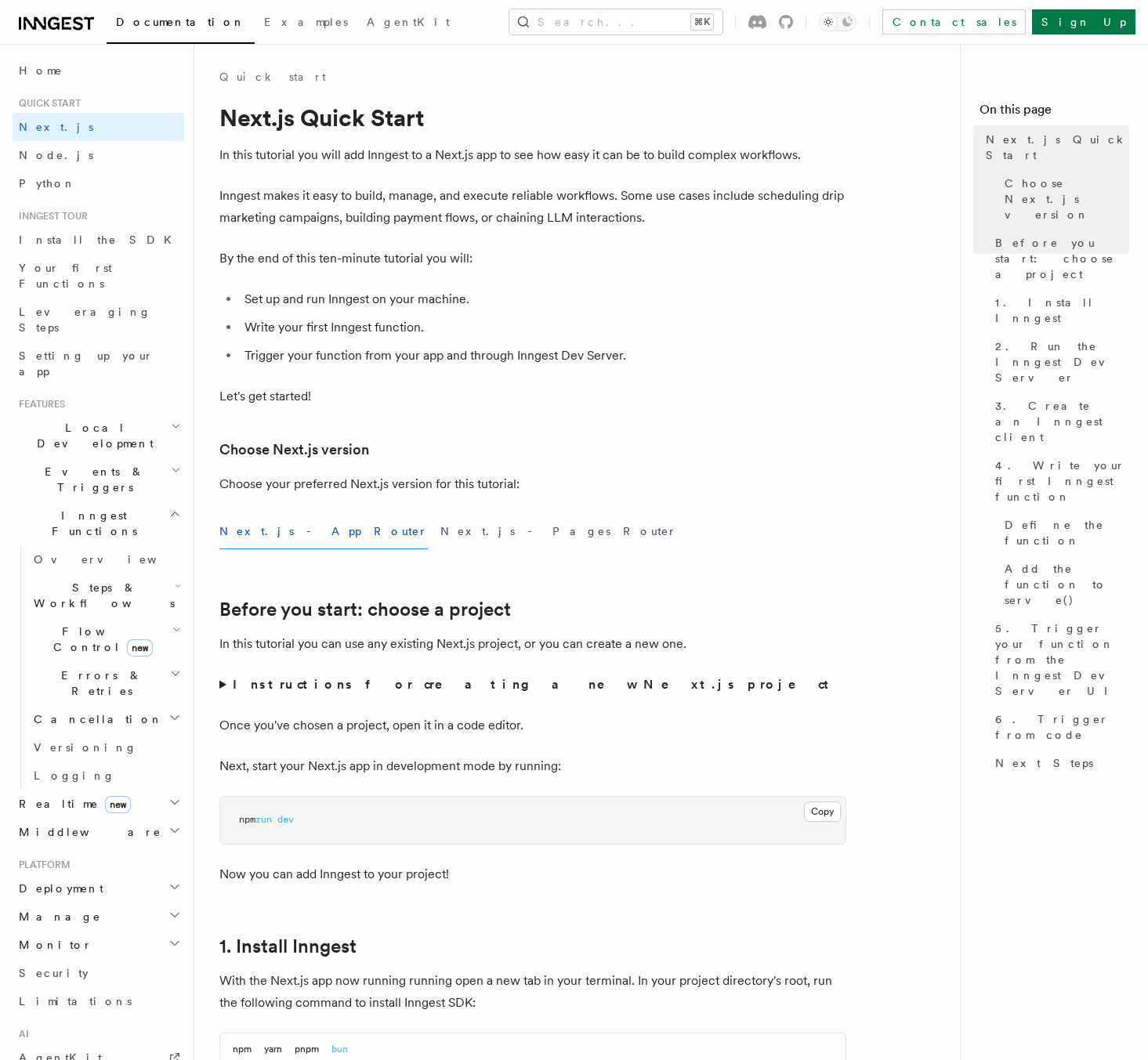
click at [220, 685] on summary "Instructions for creating a new Next.js project" at bounding box center [533, 685] width 627 height 22
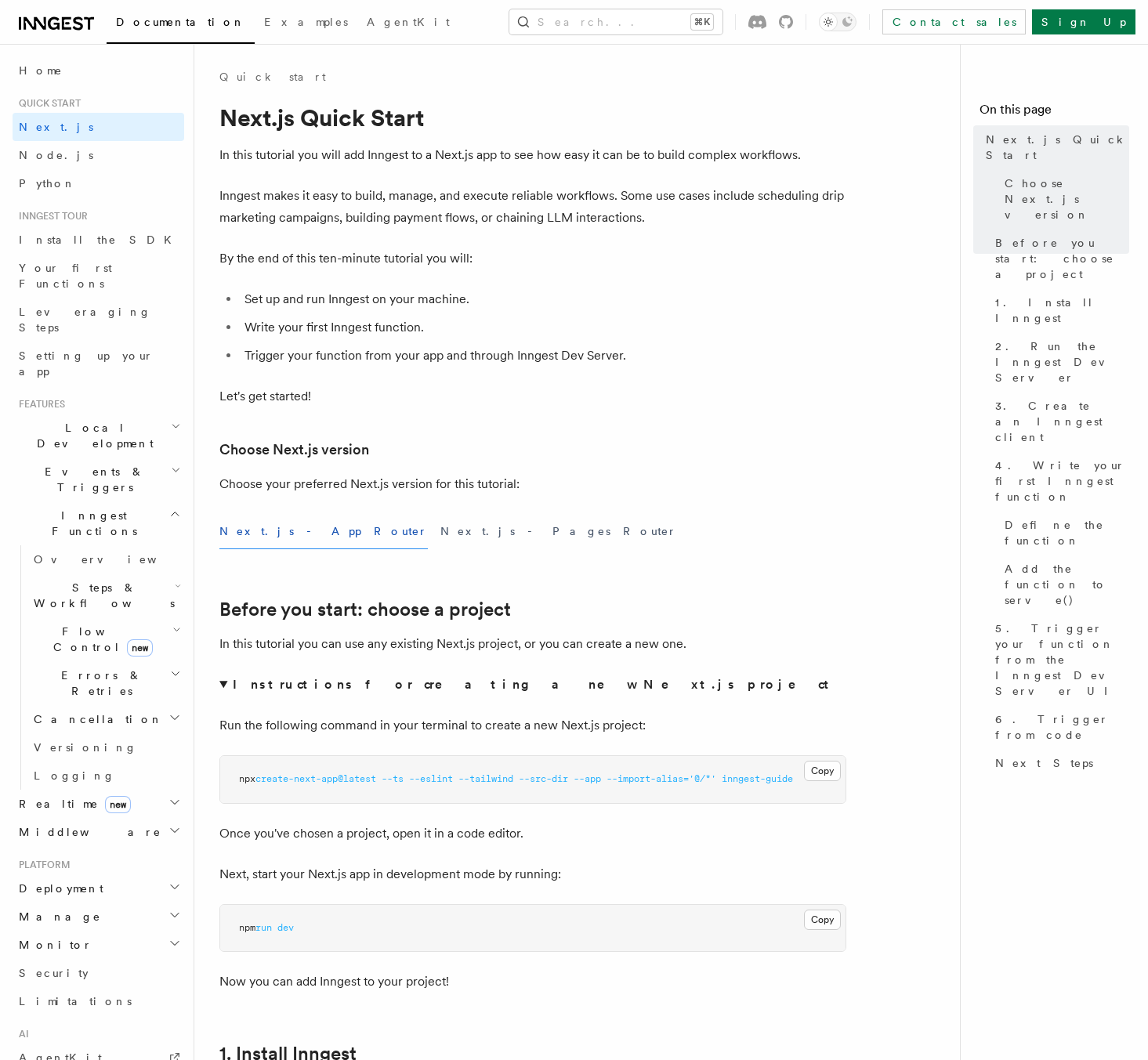
click at [221, 686] on summary "Instructions for creating a new Next.js project" at bounding box center [533, 685] width 627 height 22
